Goal: Task Accomplishment & Management: Manage account settings

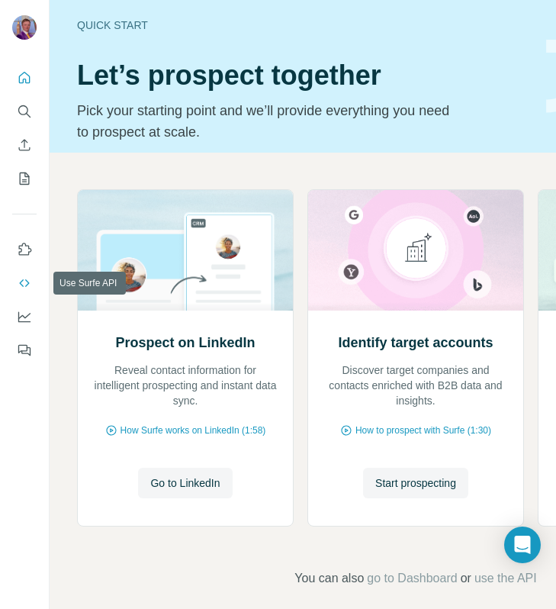
click at [26, 277] on icon "Use Surfe API" at bounding box center [24, 282] width 15 height 15
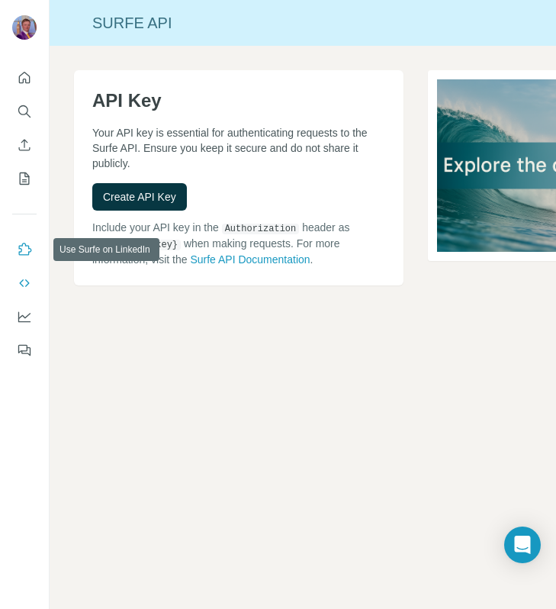
click at [26, 252] on icon "Use Surfe on LinkedIn" at bounding box center [24, 249] width 15 height 15
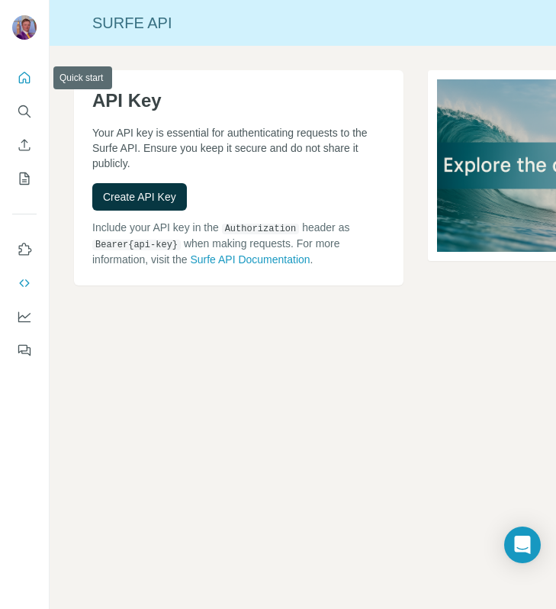
click at [21, 80] on icon "Quick start" at bounding box center [24, 77] width 15 height 15
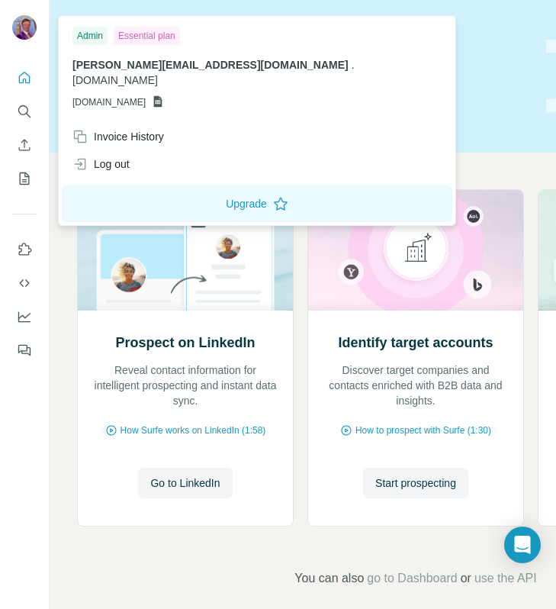
click at [24, 34] on img at bounding box center [24, 27] width 24 height 24
click at [161, 37] on div "Essential plan" at bounding box center [147, 36] width 66 height 18
click at [143, 30] on div "Essential plan" at bounding box center [147, 36] width 66 height 18
click at [191, 186] on button "Upgrade" at bounding box center [257, 203] width 391 height 37
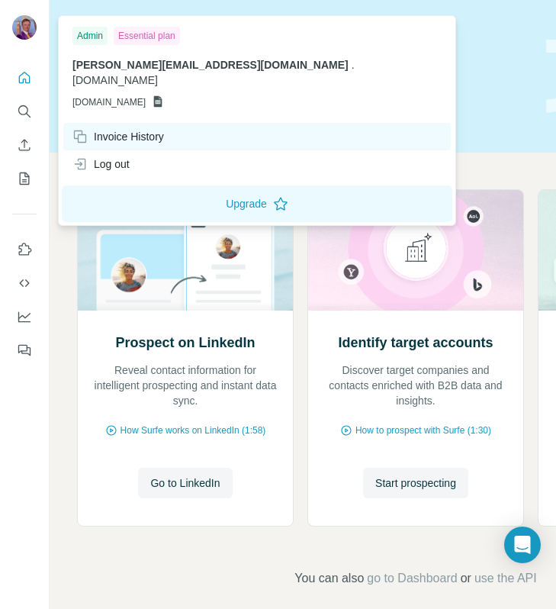
click at [163, 123] on div "Invoice History" at bounding box center [257, 136] width 388 height 27
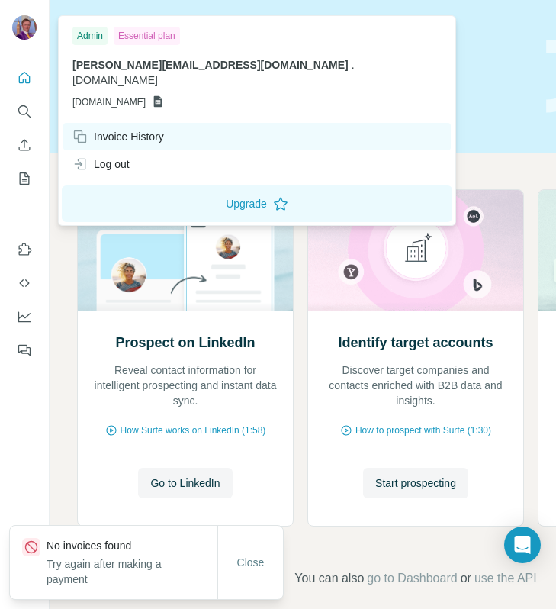
click at [156, 129] on div "Invoice History" at bounding box center [118, 136] width 92 height 15
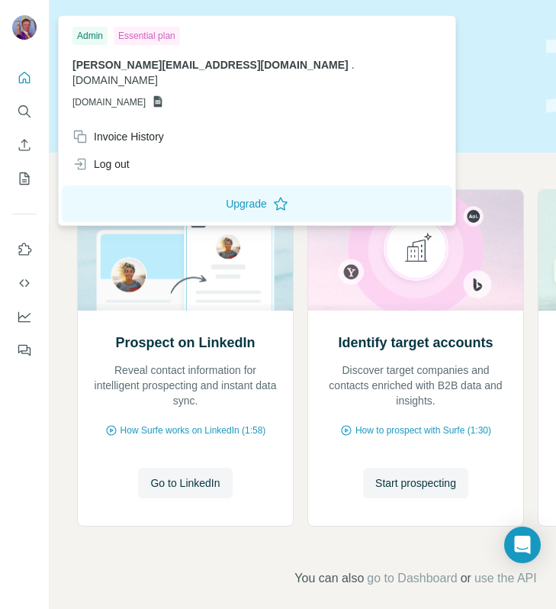
click at [9, 12] on div at bounding box center [27, 30] width 44 height 50
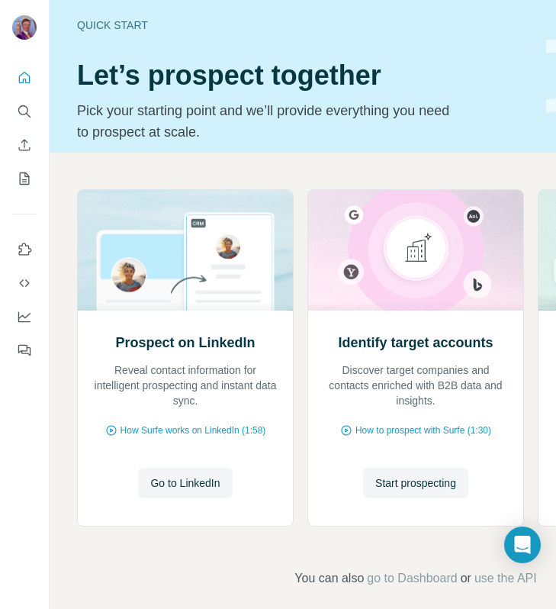
click at [15, 19] on img at bounding box center [24, 27] width 24 height 24
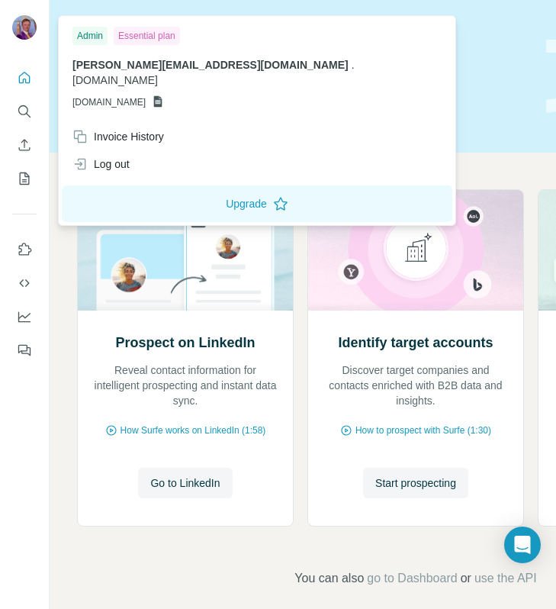
click at [147, 70] on span "[PERSON_NAME][EMAIL_ADDRESS][DOMAIN_NAME]" at bounding box center [210, 65] width 276 height 12
click at [31, 108] on icon "Search" at bounding box center [24, 111] width 15 height 15
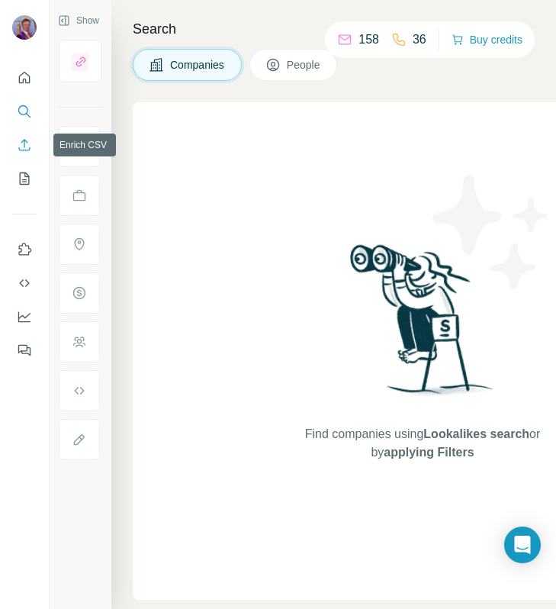
click at [17, 144] on icon "Enrich CSV" at bounding box center [24, 144] width 15 height 15
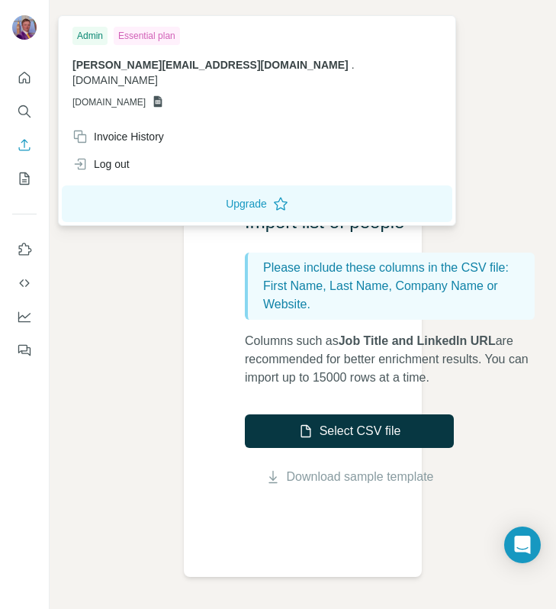
click at [31, 27] on img at bounding box center [24, 27] width 24 height 24
click at [27, 78] on icon "Quick start" at bounding box center [24, 77] width 15 height 15
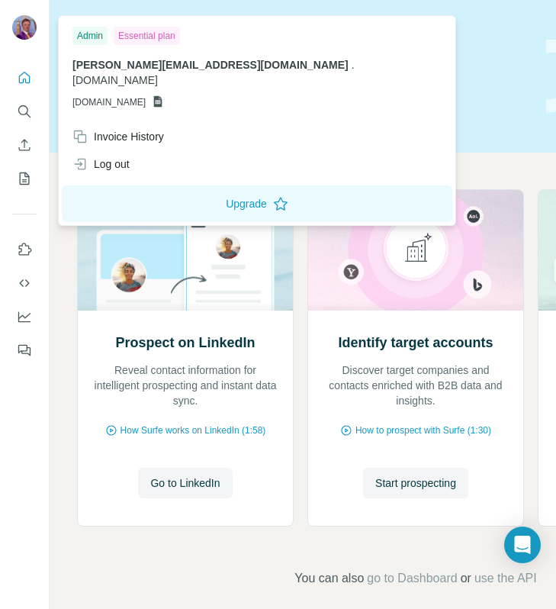
click at [147, 40] on div "Essential plan" at bounding box center [147, 36] width 66 height 18
click at [146, 40] on div "Essential plan" at bounding box center [147, 36] width 66 height 18
click at [189, 40] on div "Admin Essential plan" at bounding box center [256, 36] width 369 height 18
click at [296, 50] on div "Admin Essential plan [PERSON_NAME][EMAIL_ADDRESS][DOMAIN_NAME] . [DOMAIN_NAME] …" at bounding box center [257, 71] width 391 height 104
